Goal: Task Accomplishment & Management: Use online tool/utility

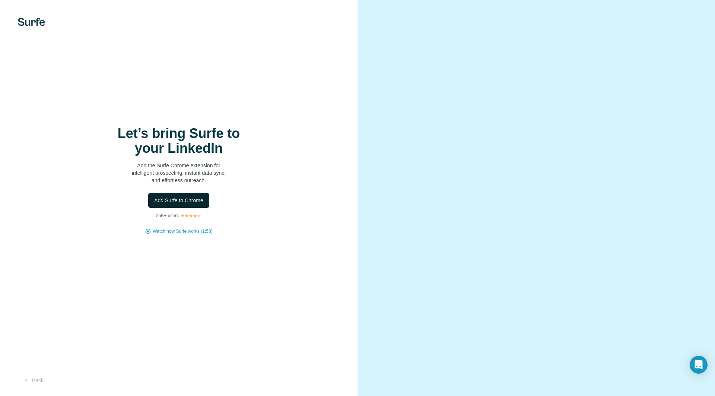
click at [173, 204] on span "Add Surfe to Chrome" at bounding box center [178, 200] width 49 height 7
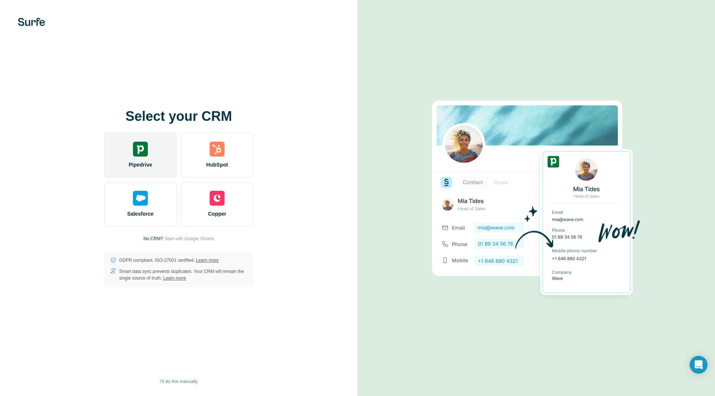
click at [146, 152] on img at bounding box center [140, 149] width 15 height 15
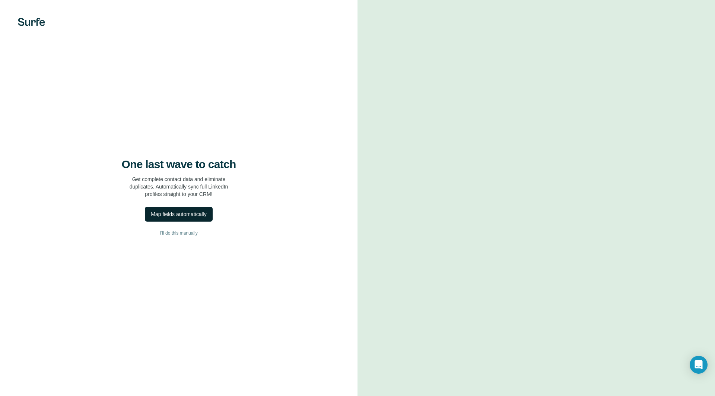
click at [185, 214] on div "Map fields automatically" at bounding box center [178, 214] width 55 height 7
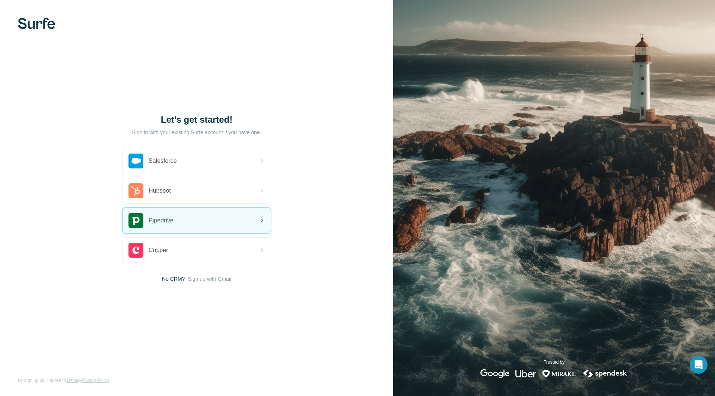
click at [181, 228] on div "Pipedrive" at bounding box center [196, 220] width 148 height 25
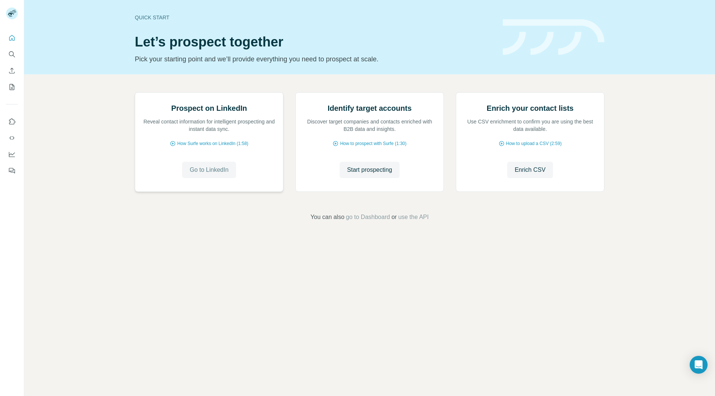
click at [204, 175] on span "Go to LinkedIn" at bounding box center [208, 170] width 39 height 9
